Goal: Task Accomplishment & Management: Manage account settings

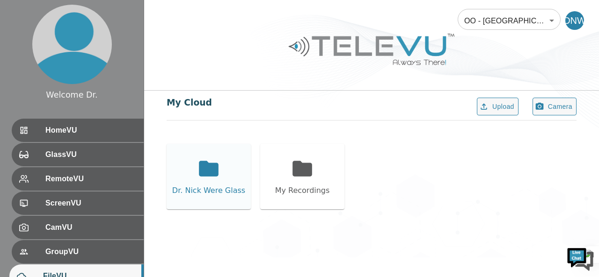
click at [202, 174] on icon at bounding box center [209, 168] width 20 height 15
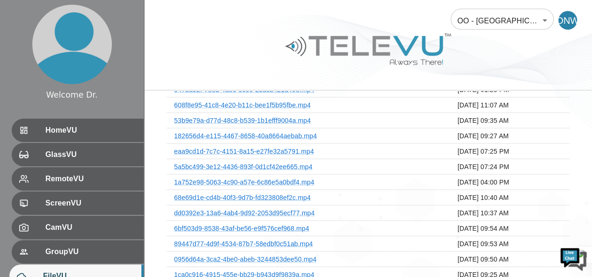
scroll to position [1251, 0]
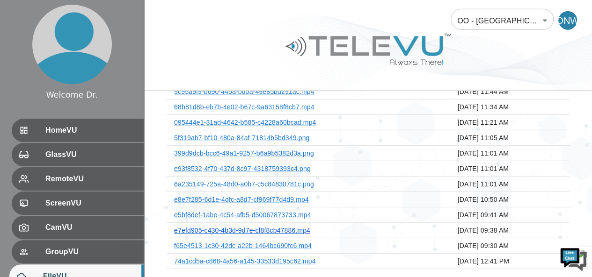
click at [266, 227] on link "e7efd905-c430-4b3d-9d7e-cf8f8cb47886.mp4" at bounding box center [242, 230] width 136 height 7
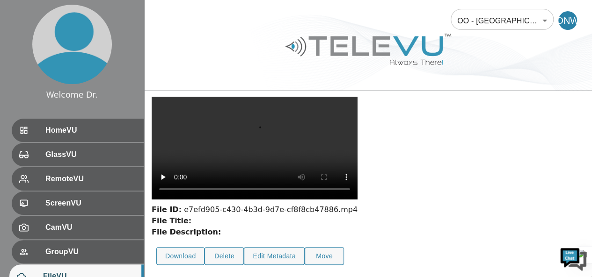
scroll to position [114, 0]
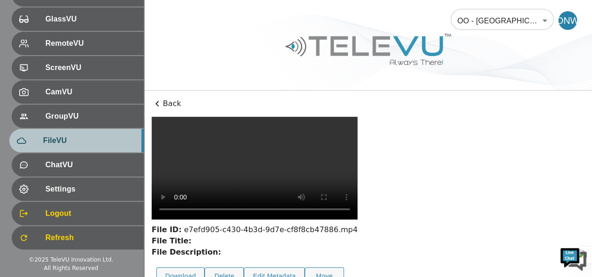
click at [87, 138] on span "FileVU" at bounding box center [89, 140] width 93 height 11
click at [70, 140] on span "FileVU" at bounding box center [89, 140] width 93 height 11
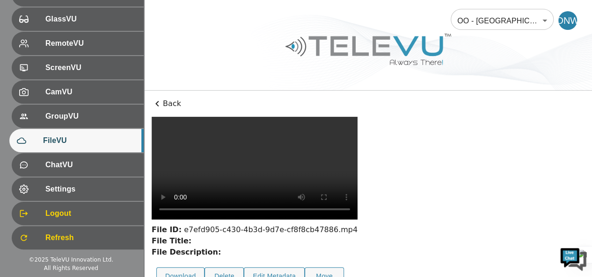
click at [158, 104] on icon at bounding box center [157, 103] width 11 height 11
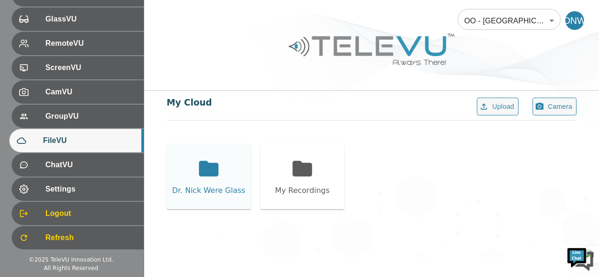
click at [223, 174] on div "Dr. Nick Were Glass" at bounding box center [209, 176] width 84 height 65
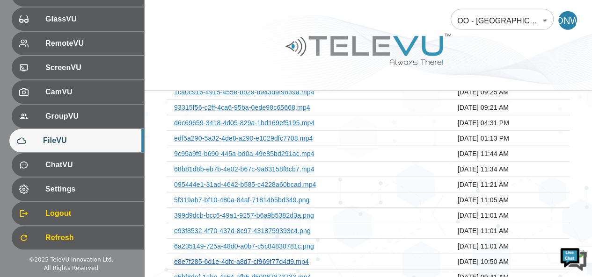
scroll to position [1204, 0]
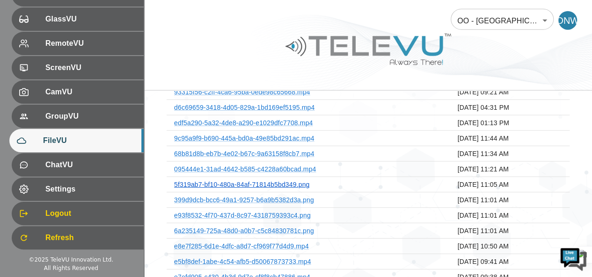
click at [279, 181] on link "5f319ab7-bf10-480a-84af-71814b5bd349.png" at bounding box center [241, 184] width 135 height 7
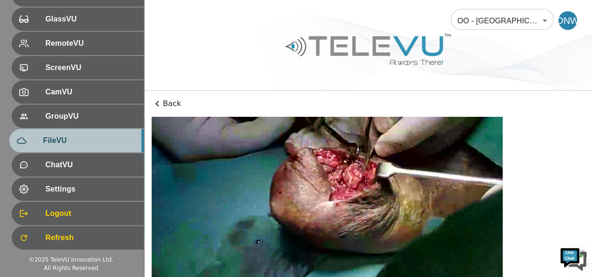
click at [56, 133] on div "FileVU" at bounding box center [76, 140] width 134 height 23
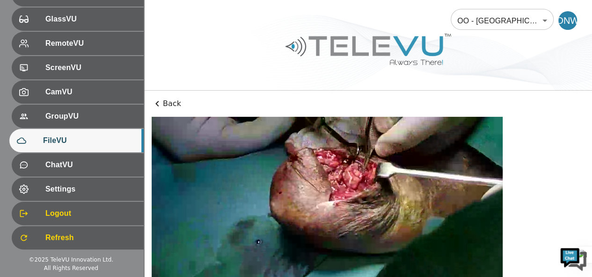
click at [159, 104] on icon at bounding box center [157, 103] width 11 height 11
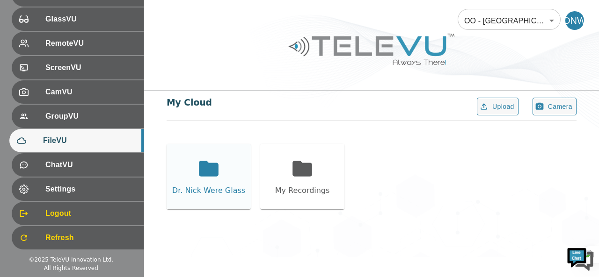
click at [212, 181] on div "Dr. Nick Were Glass" at bounding box center [209, 176] width 84 height 65
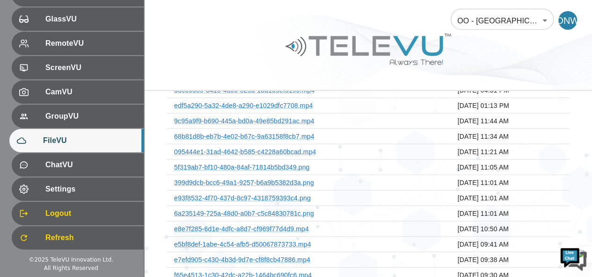
scroll to position [1251, 0]
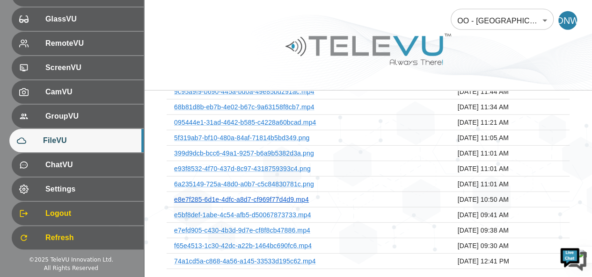
click at [281, 196] on link "e8e7f285-6d1e-4dfc-a8d7-cf969f77d4d9.mp4" at bounding box center [241, 199] width 135 height 7
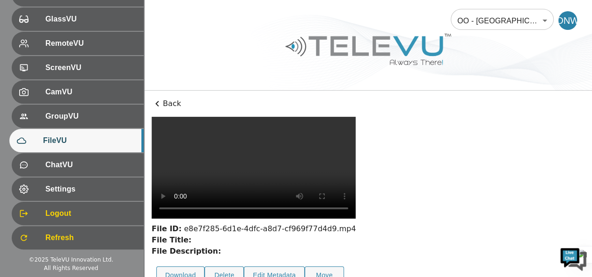
scroll to position [47, 0]
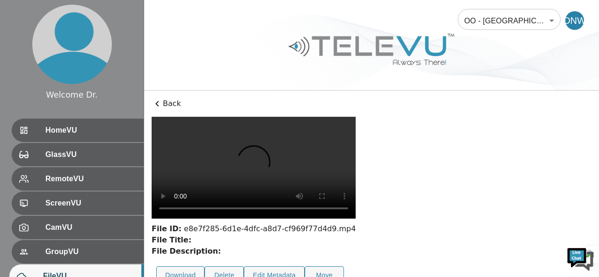
click at [169, 104] on p "Back" at bounding box center [372, 103] width 440 height 11
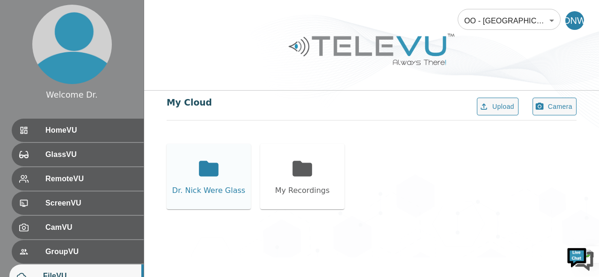
click at [239, 185] on div "Dr. Nick Were Glass" at bounding box center [208, 190] width 73 height 11
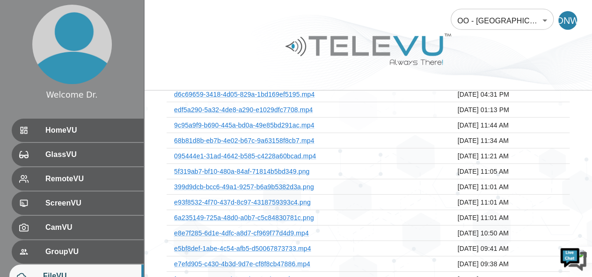
scroll to position [1204, 0]
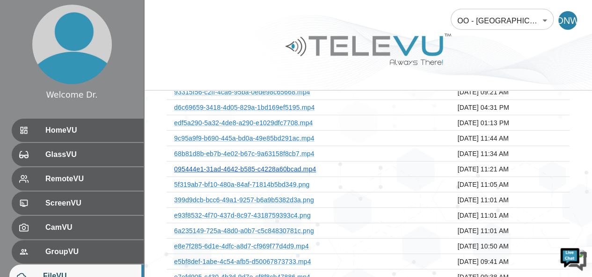
click at [303, 166] on link "095444e1-31ad-4642-b585-c4228a60bcad.mp4" at bounding box center [245, 169] width 142 height 7
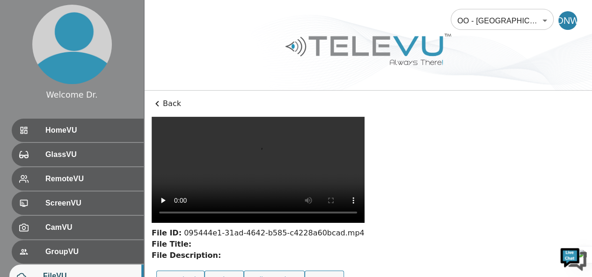
scroll to position [47, 0]
click at [174, 106] on p "Back" at bounding box center [368, 103] width 433 height 11
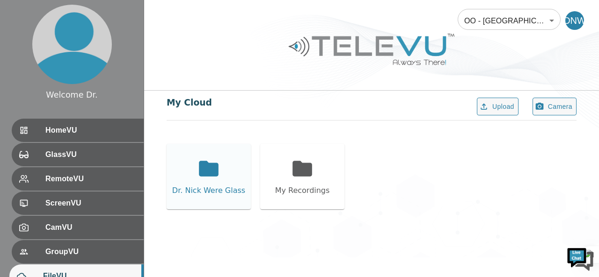
click at [202, 177] on icon at bounding box center [208, 168] width 23 height 23
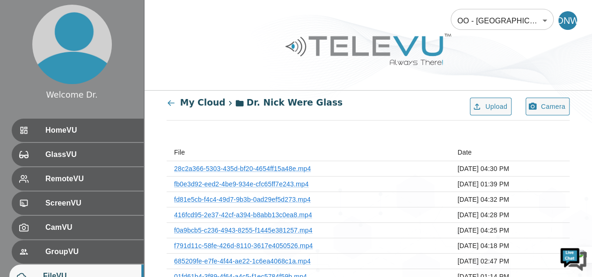
click at [171, 106] on icon at bounding box center [171, 103] width 9 height 9
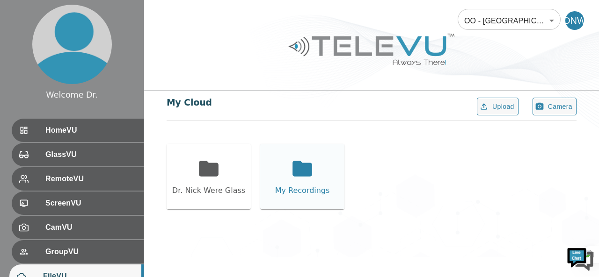
click at [295, 169] on icon at bounding box center [302, 168] width 20 height 15
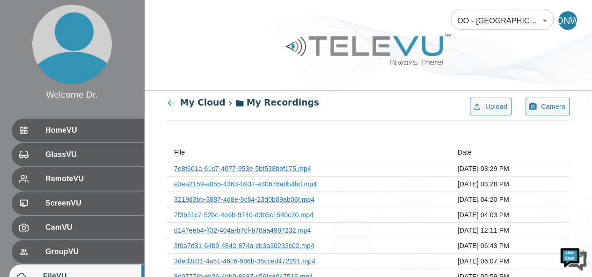
click at [176, 106] on div "My Cloud" at bounding box center [196, 102] width 59 height 13
click at [173, 102] on icon at bounding box center [171, 103] width 9 height 9
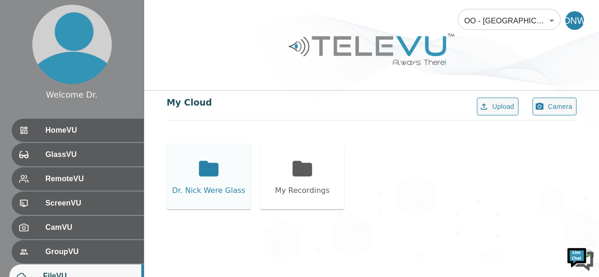
click at [225, 181] on div "Dr. Nick Were Glass" at bounding box center [209, 176] width 84 height 65
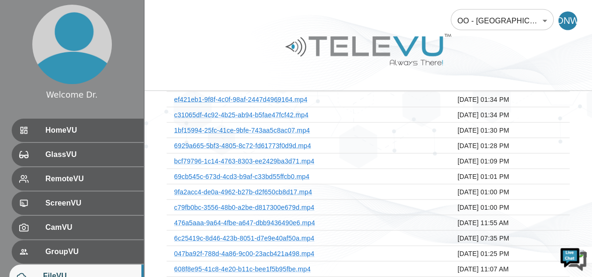
scroll to position [1123, 0]
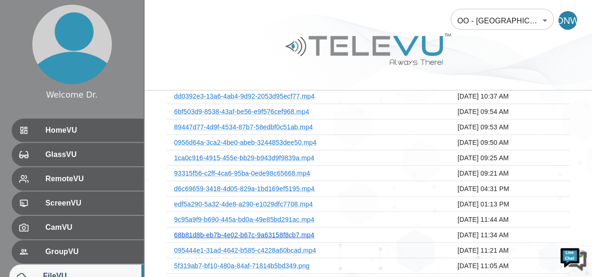
click at [309, 232] on link "68b81d8b-eb7b-4e02-b67c-9a63158f8cb7.mp4" at bounding box center [244, 235] width 140 height 7
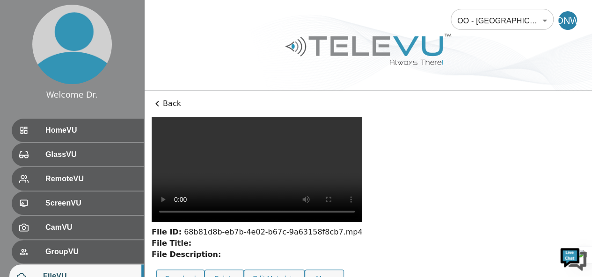
click at [171, 100] on p "Back" at bounding box center [368, 103] width 433 height 11
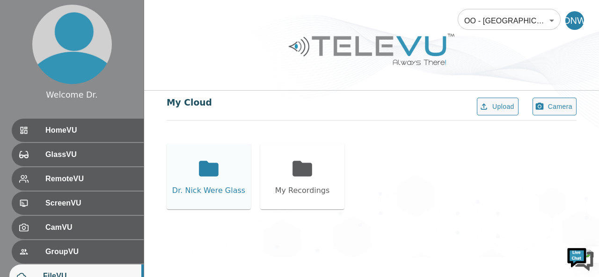
click at [211, 159] on icon at bounding box center [208, 168] width 23 height 23
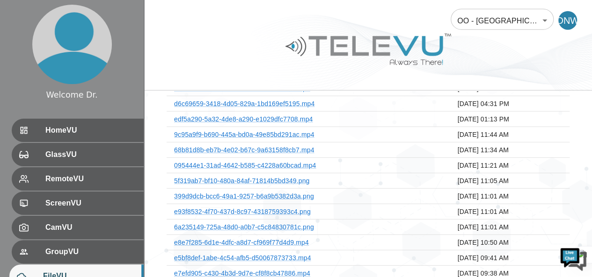
scroll to position [1157, 0]
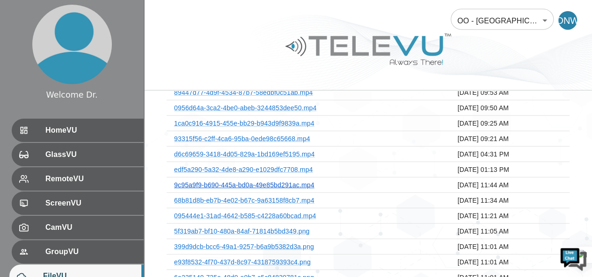
click at [306, 182] on link "9c95a9f9-b690-445a-bd0a-49e85bd291ac.mp4" at bounding box center [244, 185] width 140 height 7
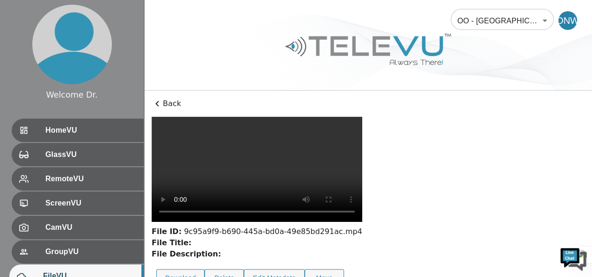
click at [169, 105] on p "Back" at bounding box center [368, 103] width 433 height 11
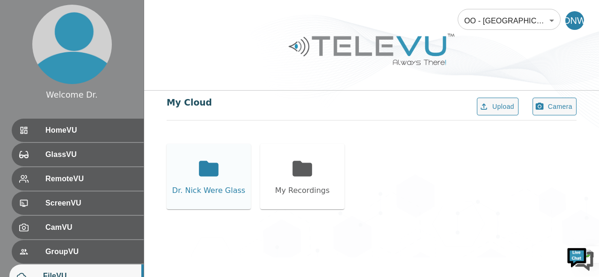
click at [212, 182] on div "Dr. Nick Were Glass" at bounding box center [209, 176] width 84 height 65
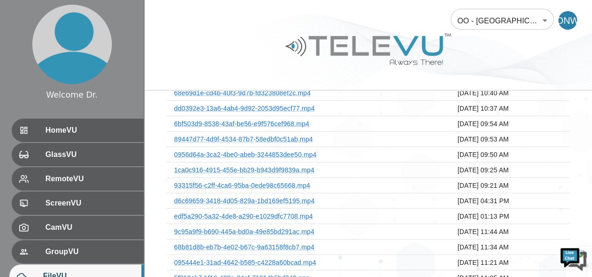
scroll to position [1157, 0]
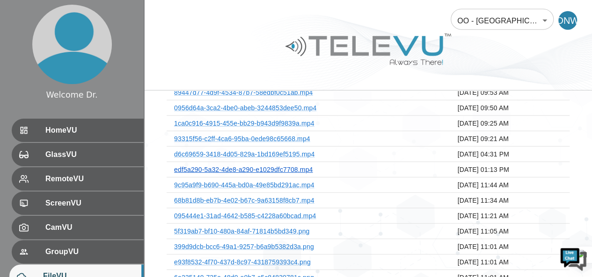
click at [305, 166] on link "edf5a290-5a32-4de8-a290-e1029dfc7708.mp4" at bounding box center [243, 169] width 138 height 7
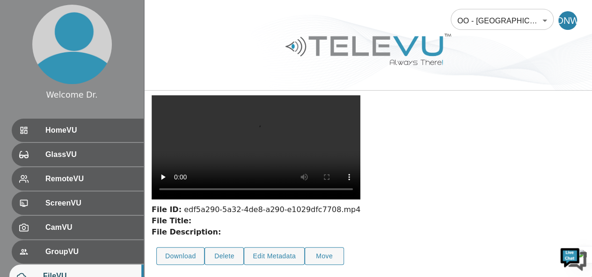
scroll to position [67, 0]
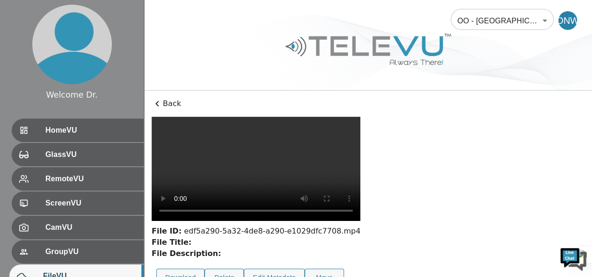
click at [170, 102] on p "Back" at bounding box center [368, 103] width 433 height 11
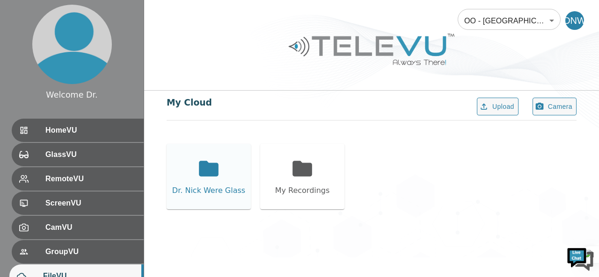
click at [226, 173] on div "Dr. Nick Were Glass" at bounding box center [209, 176] width 84 height 65
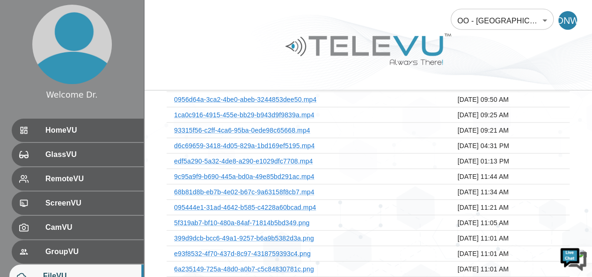
scroll to position [1157, 0]
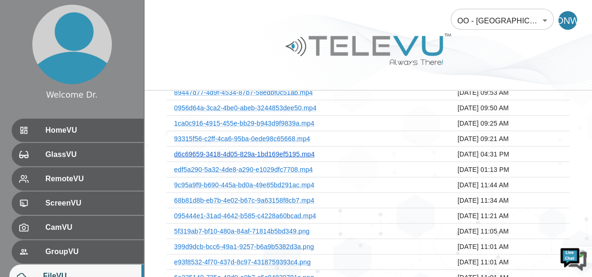
click at [310, 151] on link "d6c69659-3418-4d05-829a-1bd169ef5195.mp4" at bounding box center [244, 154] width 140 height 7
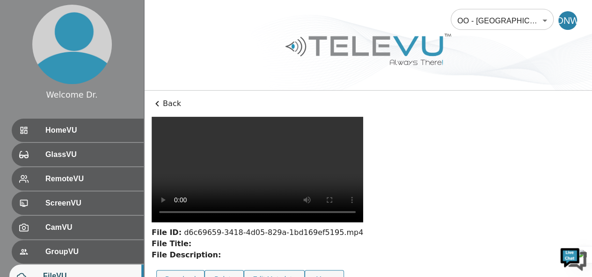
click at [172, 102] on p "Back" at bounding box center [368, 103] width 433 height 11
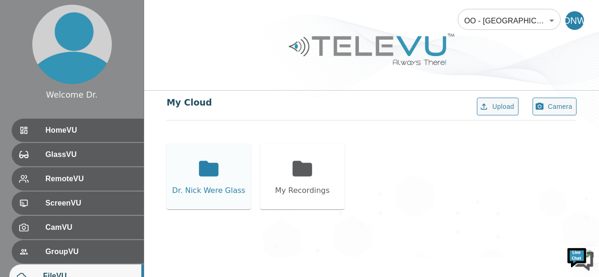
click at [212, 174] on icon at bounding box center [209, 168] width 20 height 15
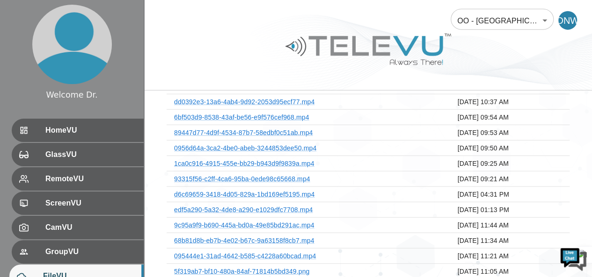
scroll to position [1157, 0]
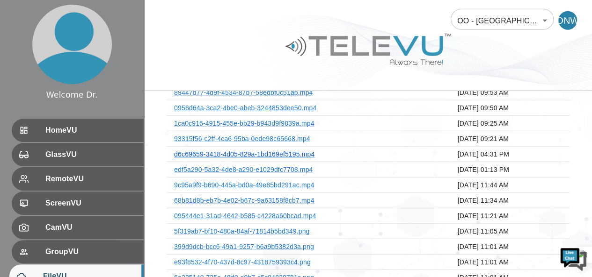
click at [297, 151] on link "d6c69659-3418-4d05-829a-1bd169ef5195.mp4" at bounding box center [244, 154] width 140 height 7
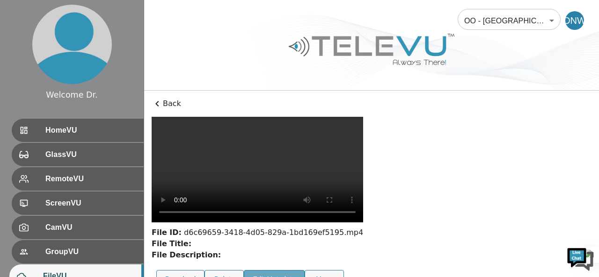
click at [280, 270] on button "Edit Metadata" at bounding box center [274, 279] width 61 height 18
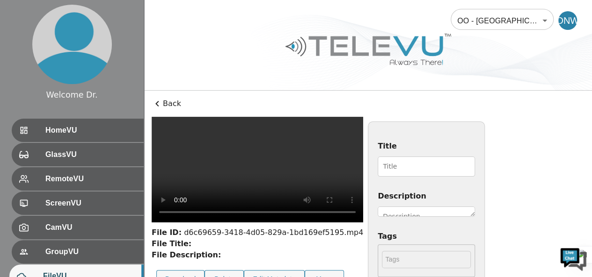
click at [308, 250] on div "File Description:" at bounding box center [257, 255] width 211 height 11
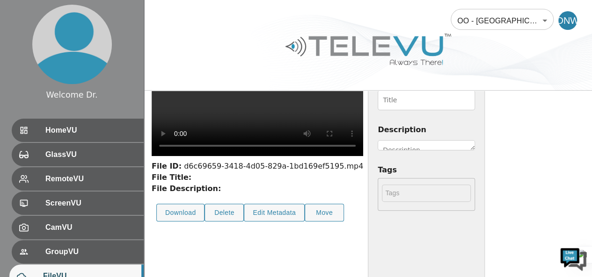
scroll to position [133, 0]
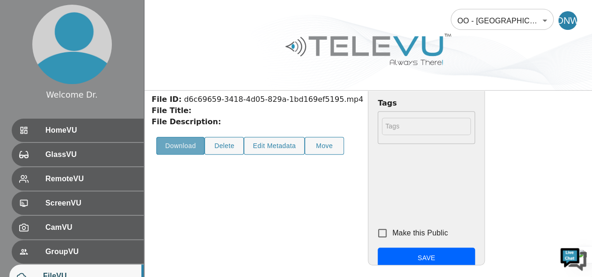
click at [187, 155] on button "Download" at bounding box center [180, 146] width 48 height 18
drag, startPoint x: 405, startPoint y: 254, endPoint x: 407, endPoint y: 249, distance: 5.1
click at [363, 252] on div "File ID: d6c69659-3418-4d05-829a-1bd169ef5195.mp4 File Title: File Description:…" at bounding box center [257, 127] width 211 height 287
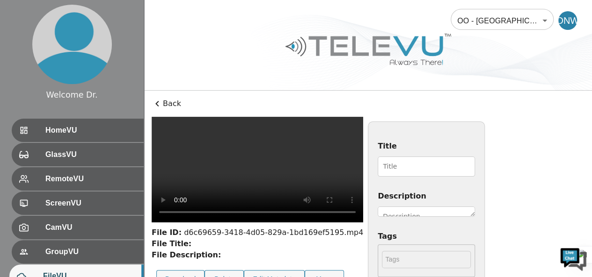
click at [475, 167] on input "Title" at bounding box center [426, 167] width 97 height 20
click at [475, 168] on input "PROF GARDETTO AND PROF. NAG'OLE" at bounding box center [426, 167] width 97 height 20
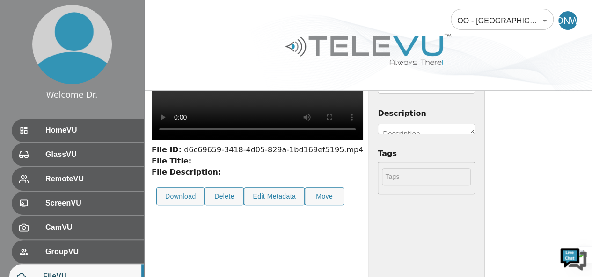
scroll to position [40, 0]
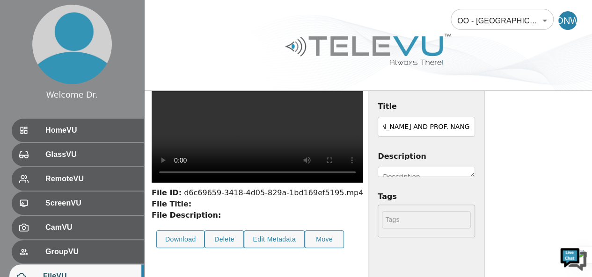
type input "PROF GARDETTO AND PROF. NANG'OLE"
click at [475, 169] on textarea "Description" at bounding box center [426, 172] width 97 height 10
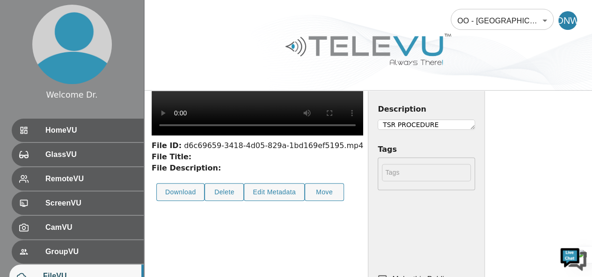
scroll to position [133, 0]
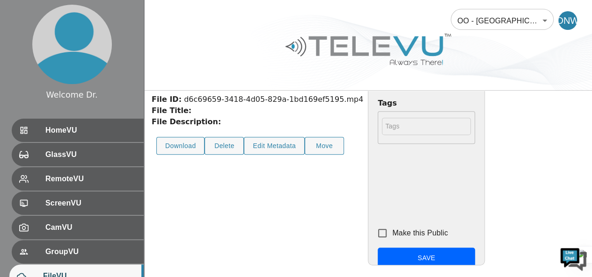
type textarea "TSR PROCEDURE"
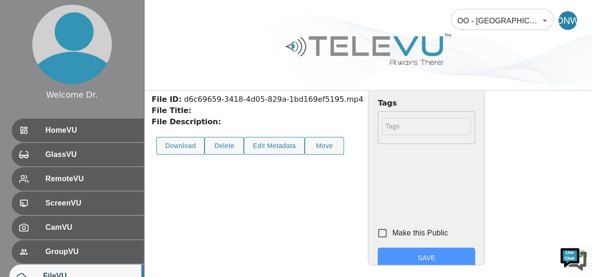
click at [475, 255] on button "Save" at bounding box center [426, 258] width 97 height 21
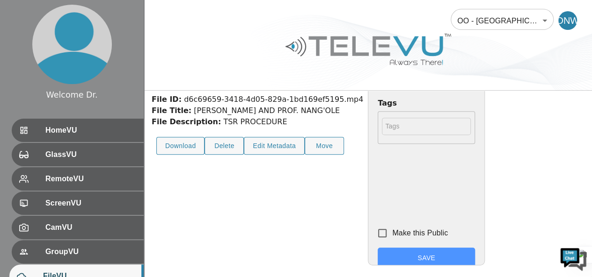
click at [475, 253] on button "Save" at bounding box center [426, 258] width 97 height 21
